Goal: Task Accomplishment & Management: Complete application form

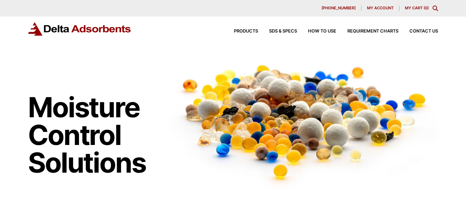
click at [399, 29] on link "Contact Us" at bounding box center [419, 31] width 40 height 4
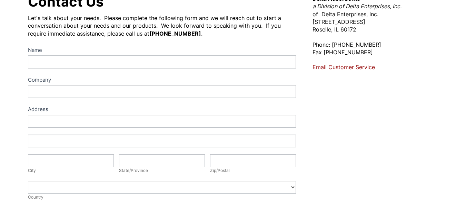
scroll to position [115, 0]
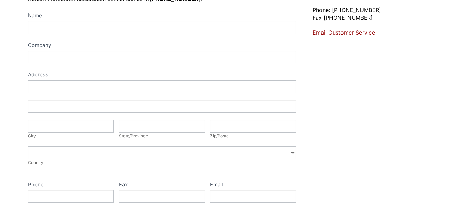
click at [155, 72] on div "Address" at bounding box center [162, 75] width 268 height 10
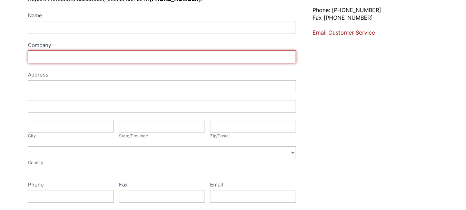
drag, startPoint x: 108, startPoint y: 57, endPoint x: 111, endPoint y: 59, distance: 3.9
click at [110, 59] on input "Company" at bounding box center [162, 56] width 268 height 13
type input "Shynex Cleaning services"
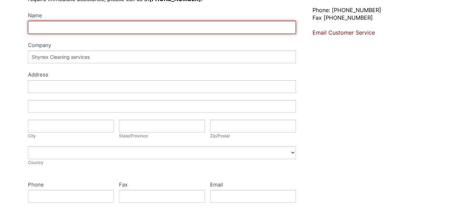
type input "[PERSON_NAME]"
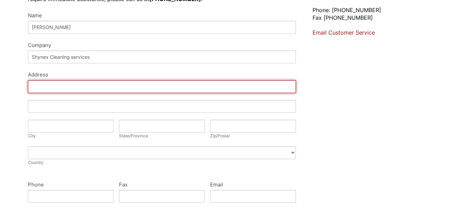
type input "[STREET_ADDRESS]"
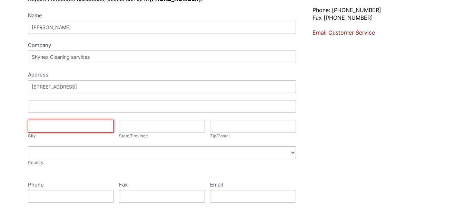
type input "[GEOGRAPHIC_DATA]"
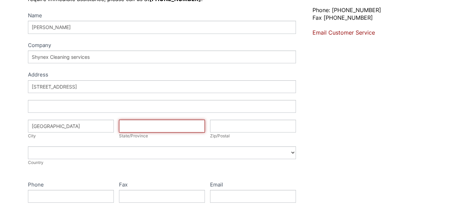
type input "MN"
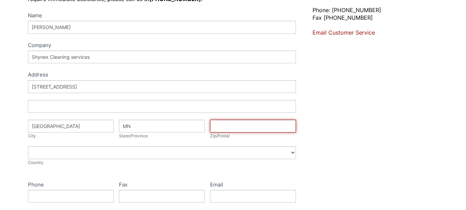
type input "55405"
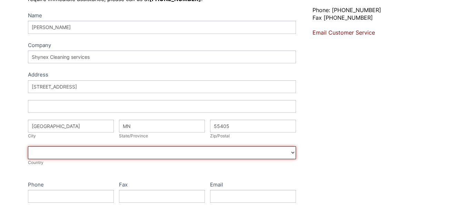
select select "[GEOGRAPHIC_DATA]"
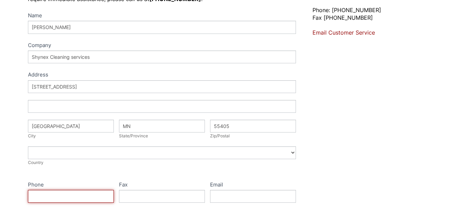
type input "5044747240"
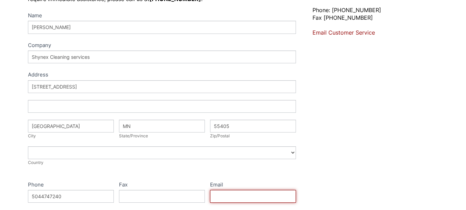
type input "[PERSON_NAME][EMAIL_ADDRESS][DOMAIN_NAME]"
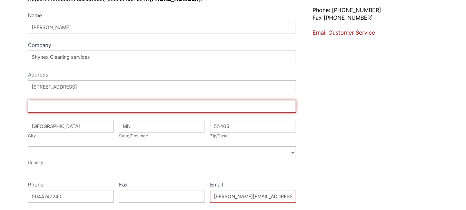
click at [59, 104] on input "Address" at bounding box center [162, 106] width 268 height 13
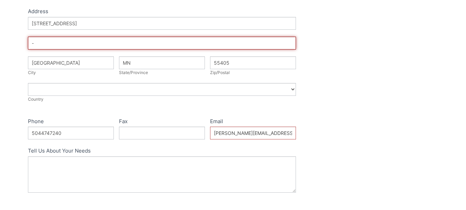
scroll to position [230, 0]
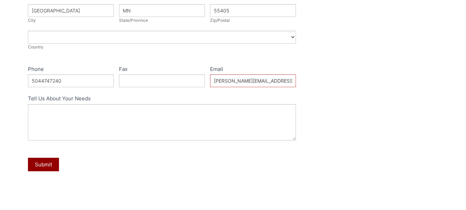
type input "-"
click at [163, 71] on label "Fax" at bounding box center [162, 70] width 86 height 10
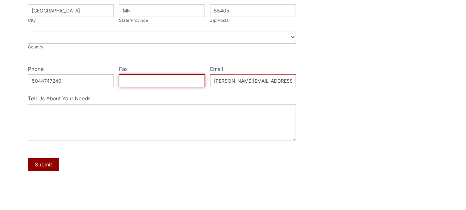
click at [163, 74] on input "Fax" at bounding box center [162, 80] width 86 height 13
click at [163, 81] on input "Fax" at bounding box center [162, 80] width 86 height 13
type input "5044747240"
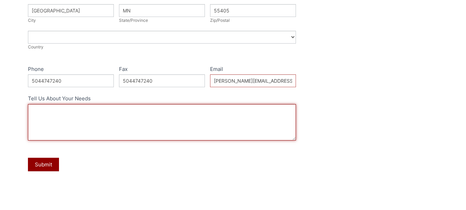
click at [81, 105] on textarea "Tell Us About Your Needs" at bounding box center [162, 122] width 268 height 36
paste textarea "I recently met with clients in the area and thought you might like a cleaning q…"
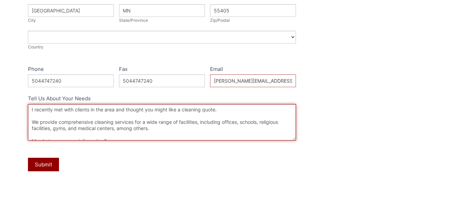
scroll to position [60, 0]
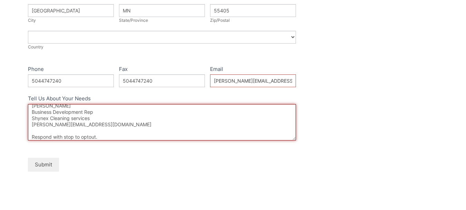
type textarea "I recently met with clients in the area and thought you might like a cleaning q…"
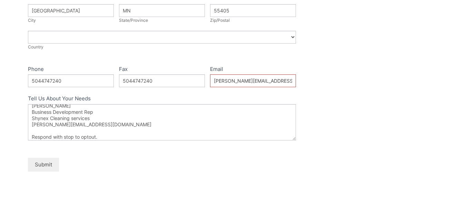
click at [46, 159] on button "Submit" at bounding box center [43, 163] width 31 height 13
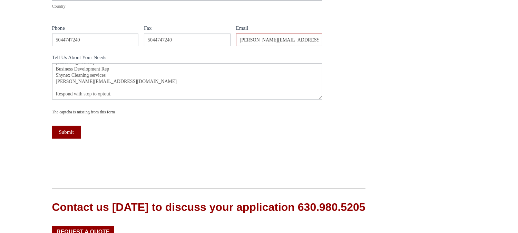
scroll to position [319, 0]
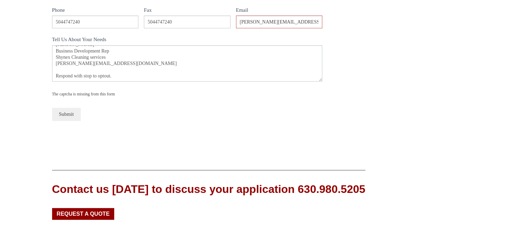
click at [65, 112] on button "Submit" at bounding box center [66, 114] width 29 height 13
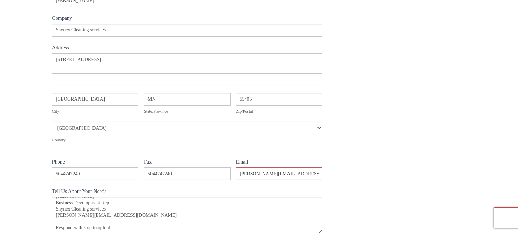
scroll to position [128, 0]
